Goal: Information Seeking & Learning: Check status

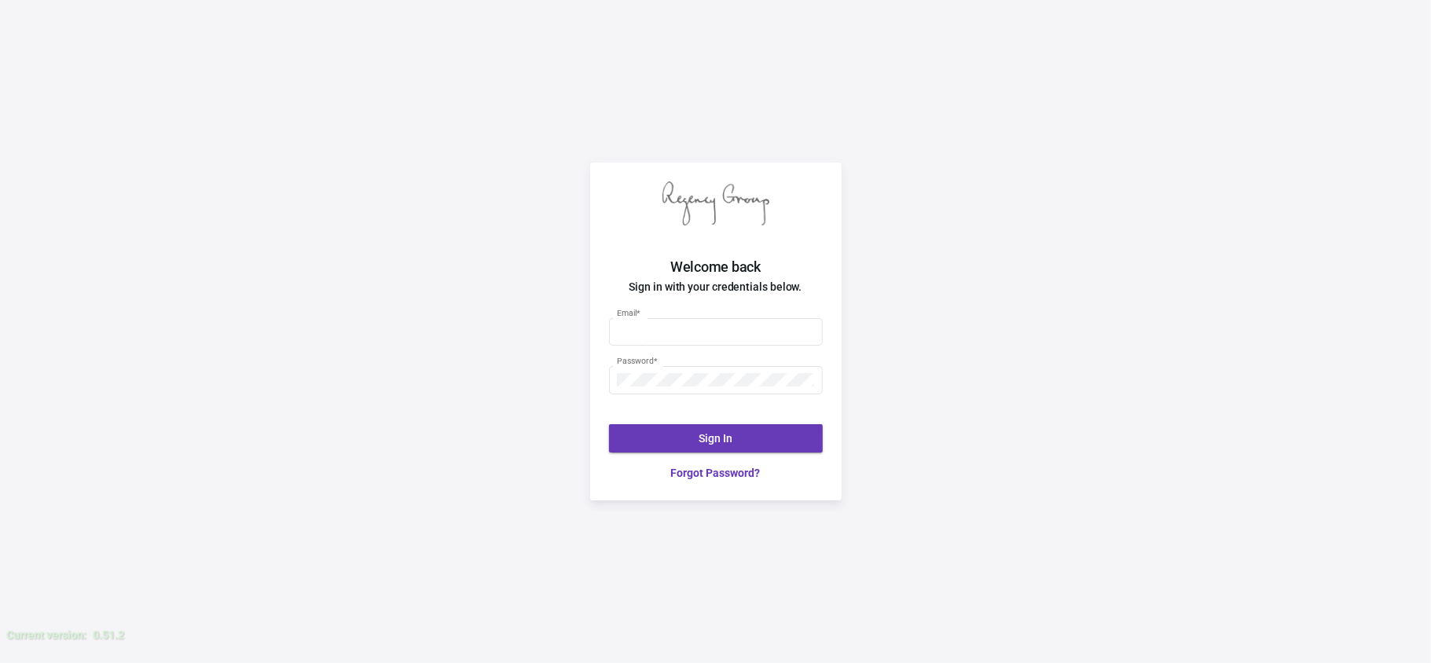
type input "jose@theregencygroup.net"
click at [749, 435] on button "Sign In" at bounding box center [716, 438] width 214 height 28
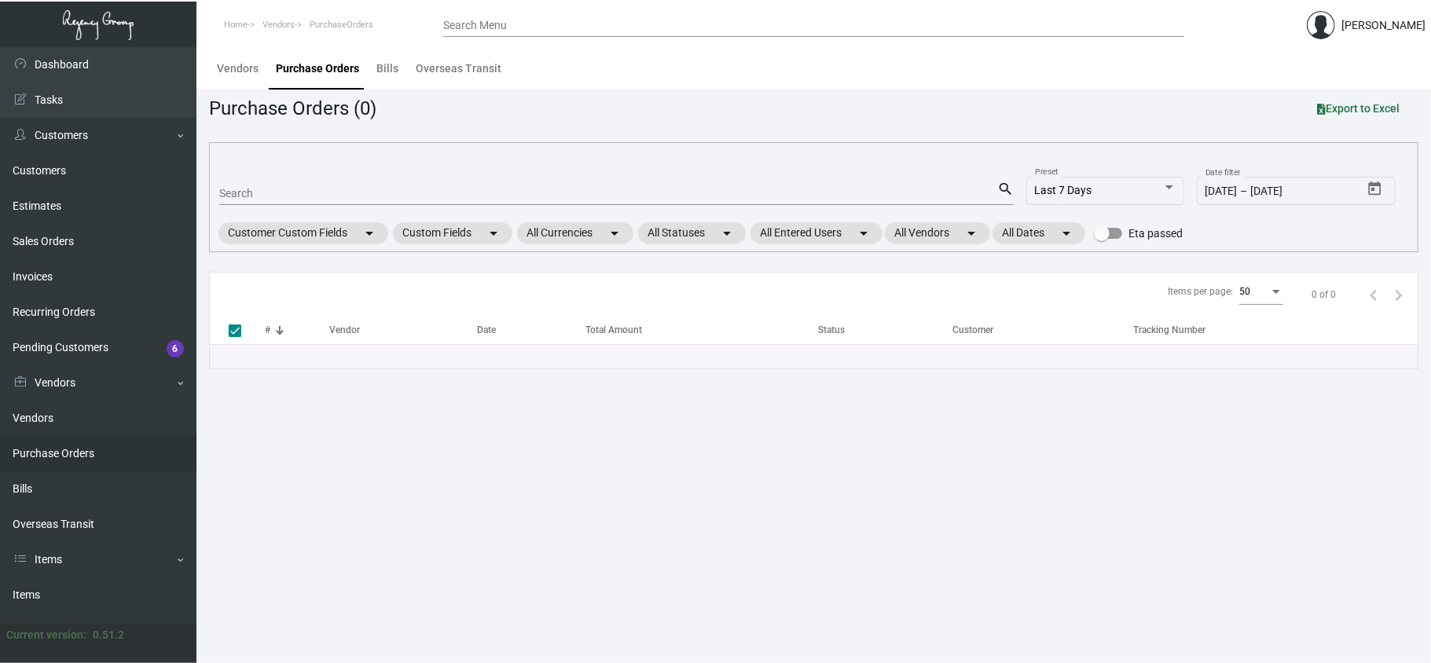
click at [1430, 122] on main "Vendors Purchase Orders Bills Overseas Transit Purchase Orders (0) Export to Ex…" at bounding box center [813, 355] width 1234 height 616
click at [635, 138] on app-purchase-order-list "Purchase Orders (0) Export to Excel Search search Last 7 Days Preset [DATE] [DA…" at bounding box center [813, 231] width 1209 height 275
click at [482, 204] on mat-form-field "Search search" at bounding box center [616, 192] width 794 height 49
click at [482, 204] on div "Search" at bounding box center [608, 193] width 778 height 24
type input "6789"
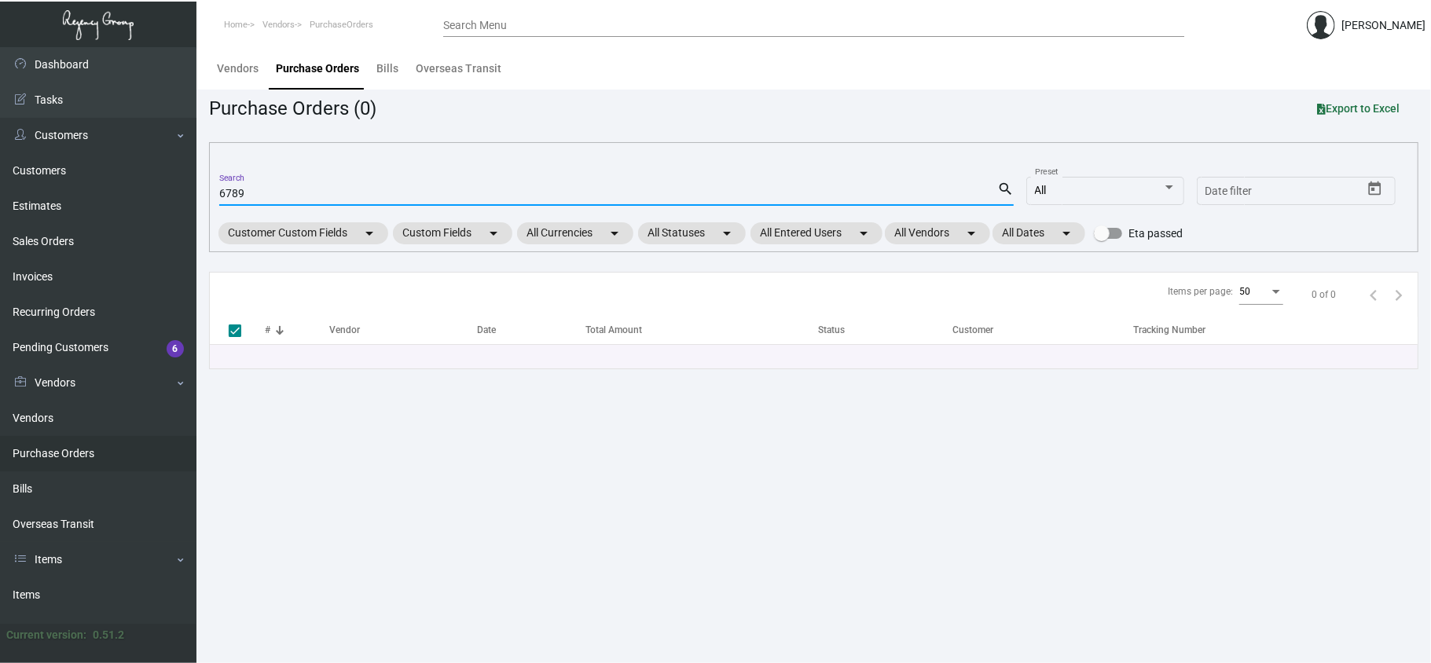
type input "67890"
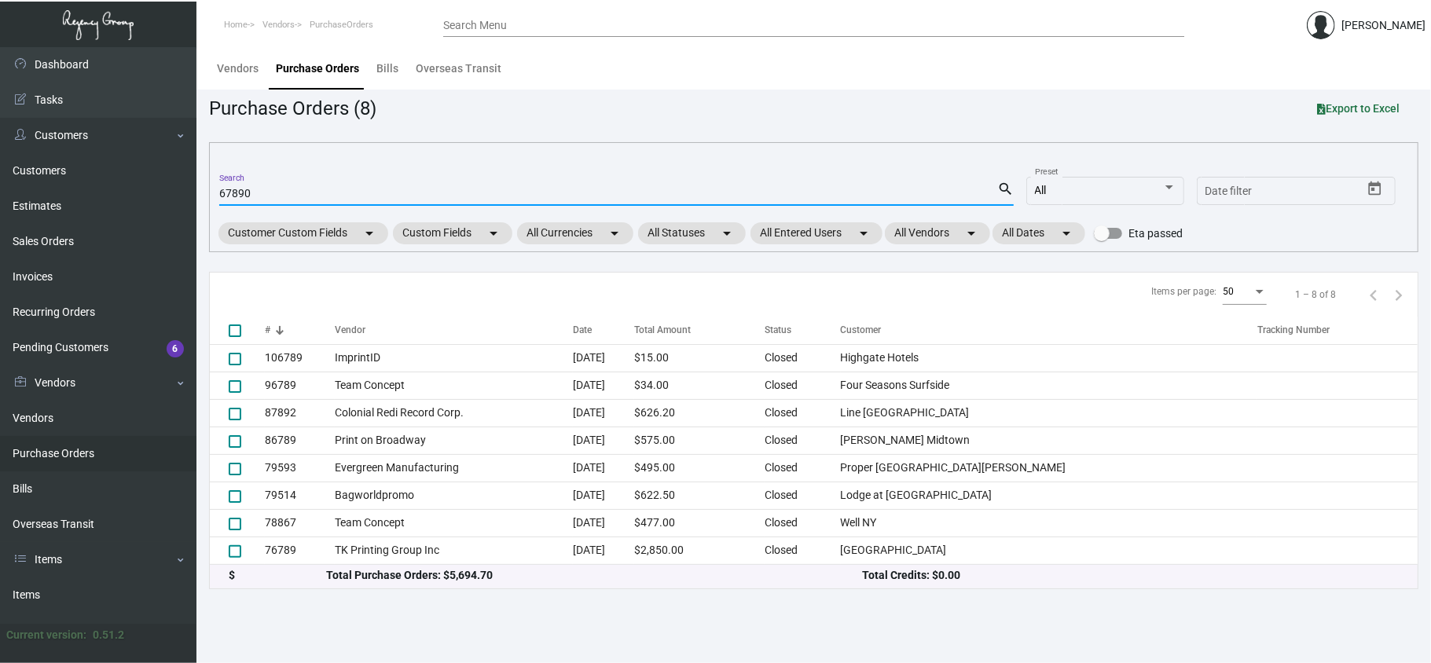
checkbox input "true"
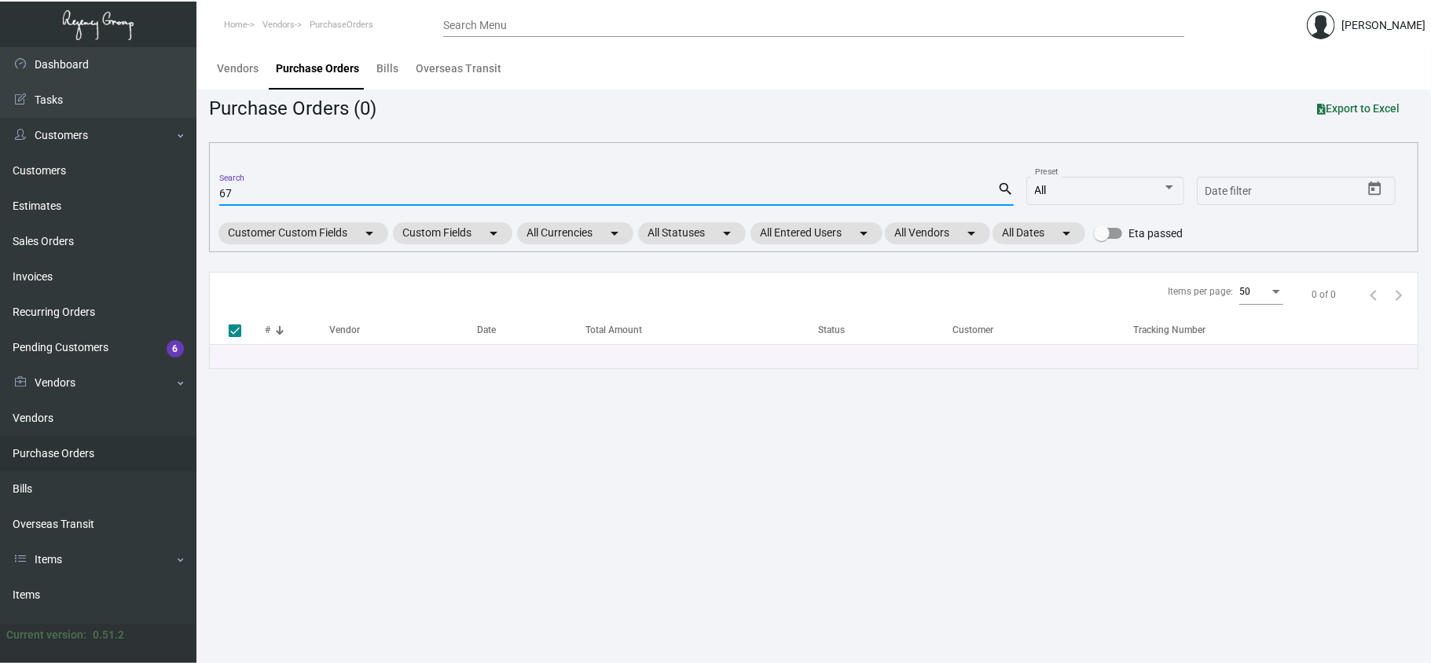
type input "6"
checkbox input "false"
